Goal: Find specific page/section: Find specific page/section

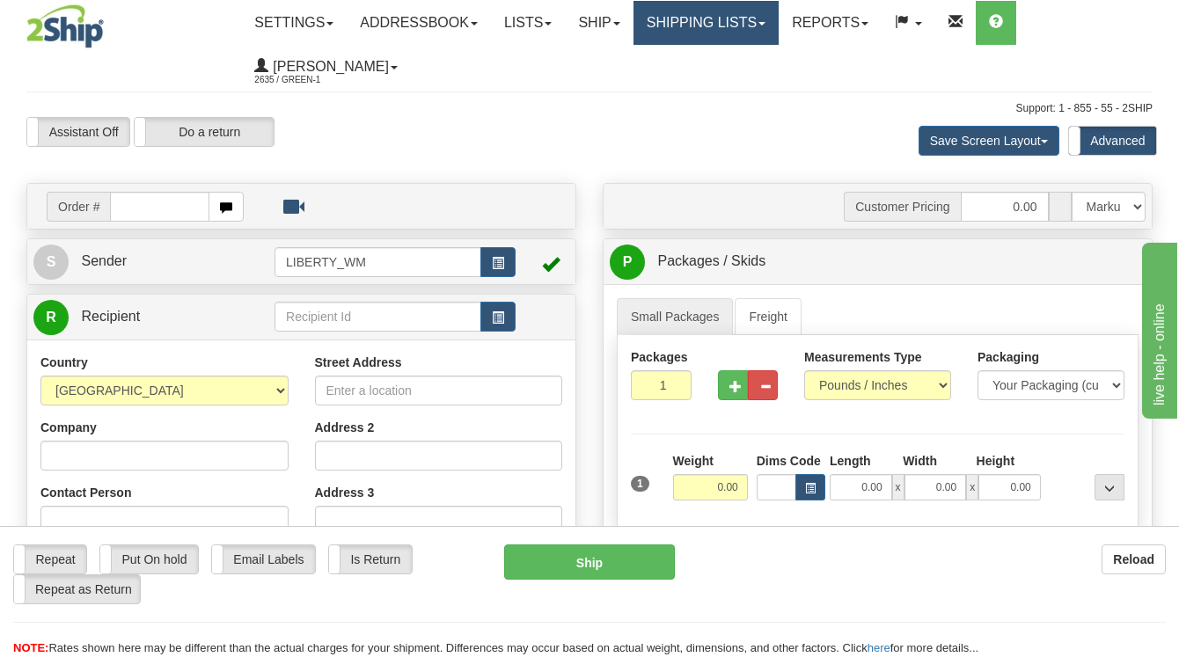
click at [746, 18] on link "Shipping lists" at bounding box center [705, 23] width 145 height 44
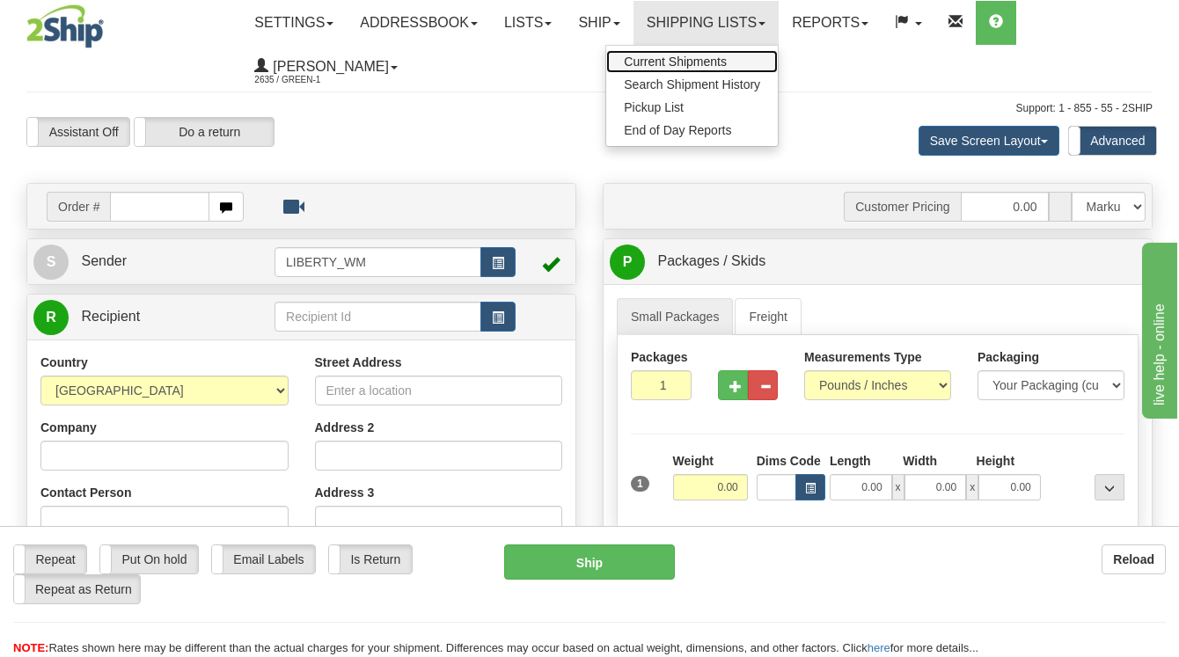
click at [717, 59] on span "Current Shipments" at bounding box center [675, 62] width 103 height 14
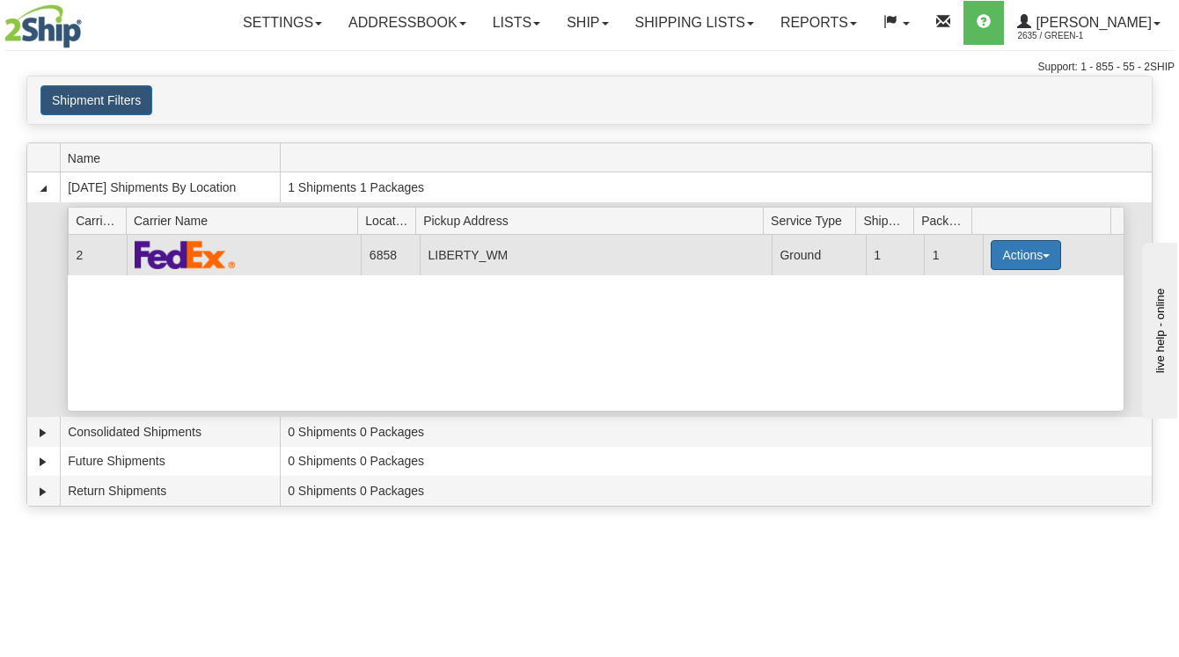
click at [1030, 260] on button "Actions" at bounding box center [1026, 255] width 70 height 30
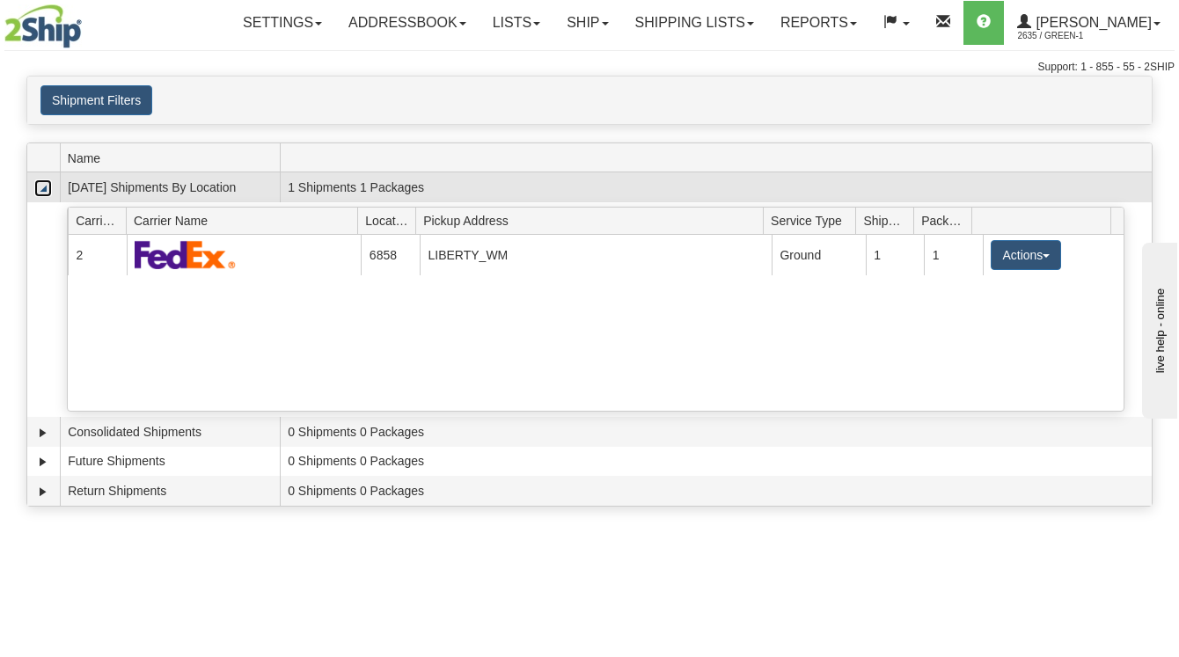
click at [43, 190] on link "Collapse" at bounding box center [43, 188] width 18 height 18
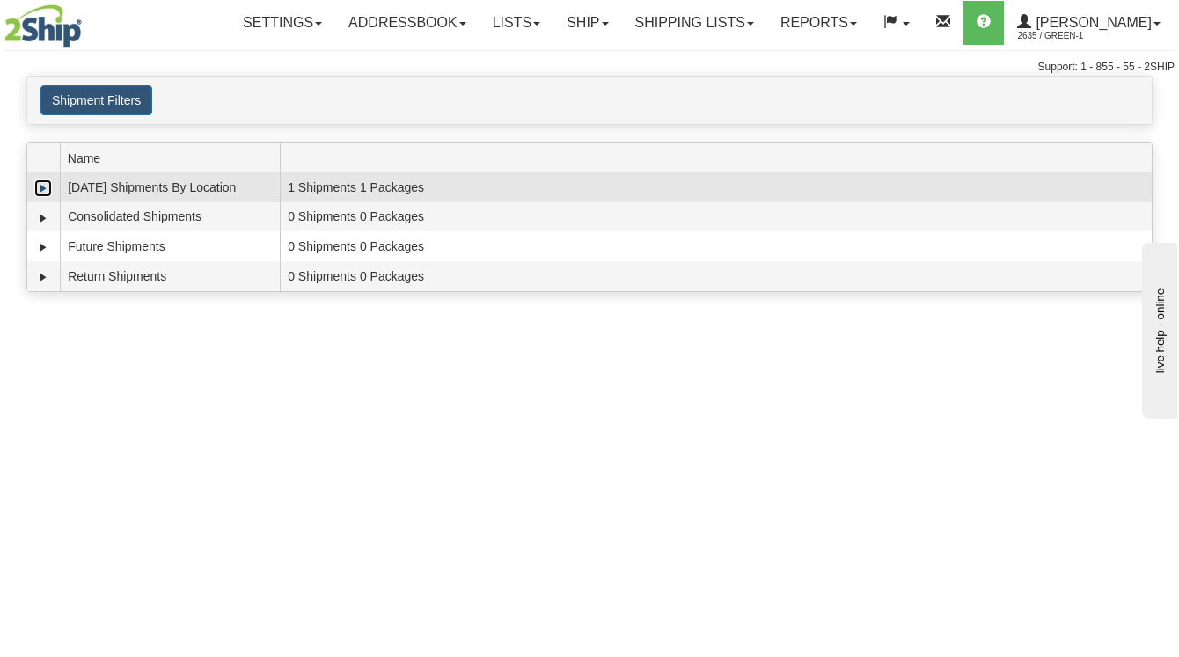
click at [43, 190] on link "Expand" at bounding box center [43, 188] width 18 height 18
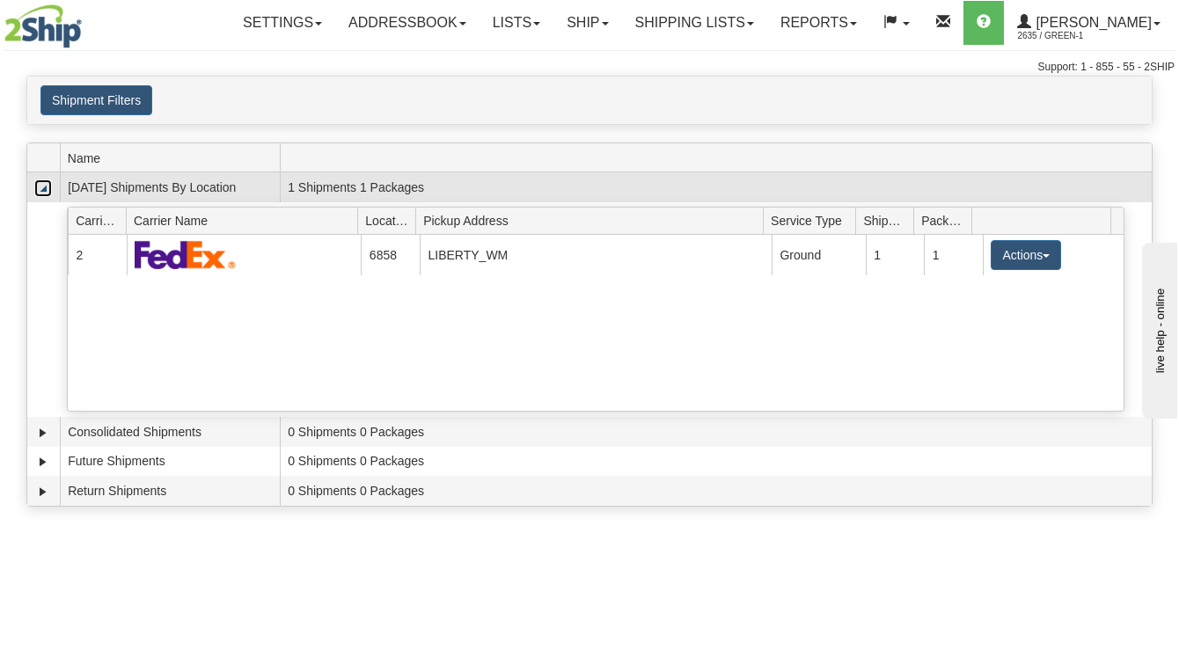
click at [43, 190] on link "Collapse" at bounding box center [43, 188] width 18 height 18
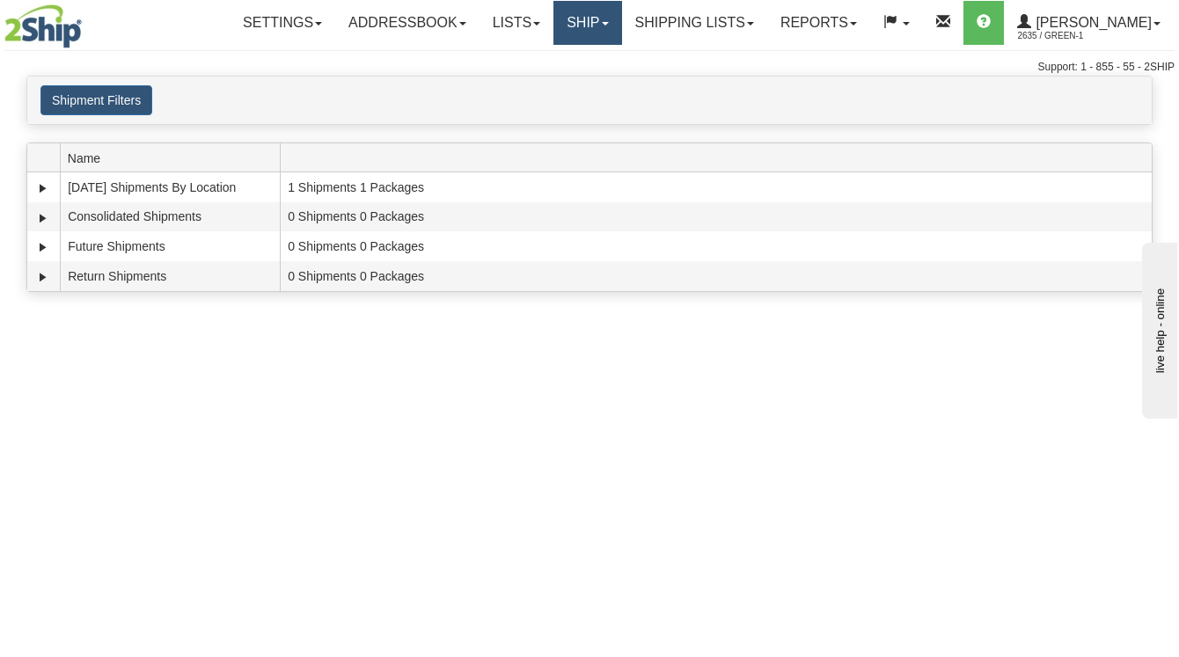
click at [594, 31] on link "Ship" at bounding box center [587, 23] width 68 height 44
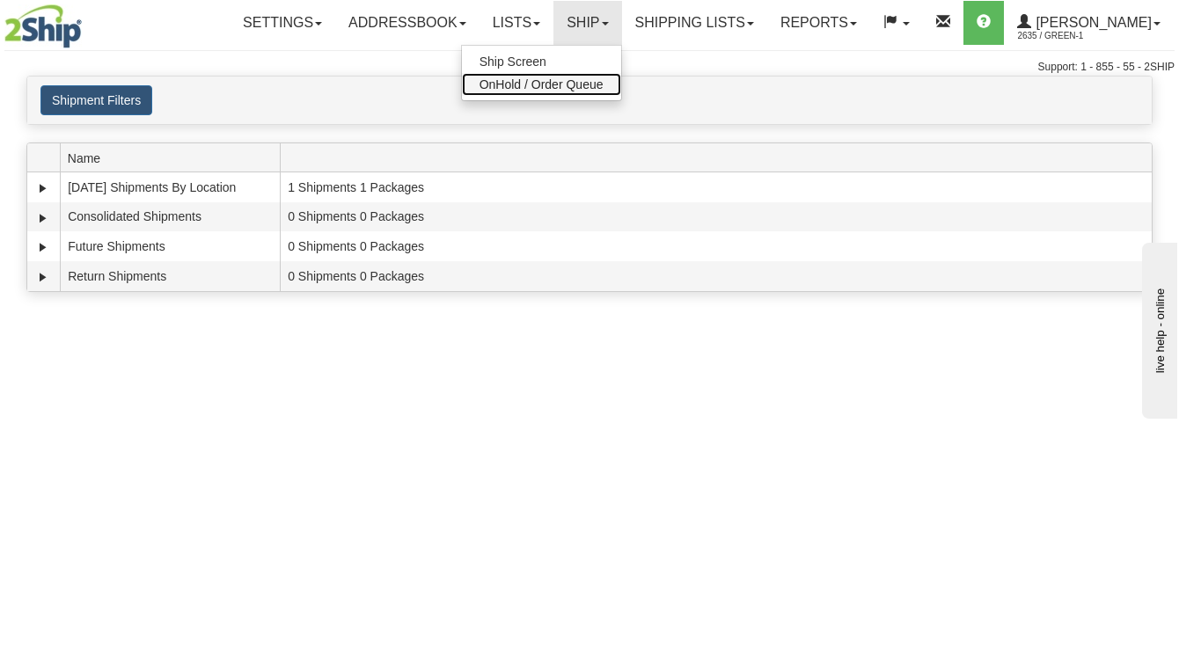
click at [567, 80] on span "OnHold / Order Queue" at bounding box center [541, 84] width 124 height 14
